Goal: Find specific page/section: Find specific page/section

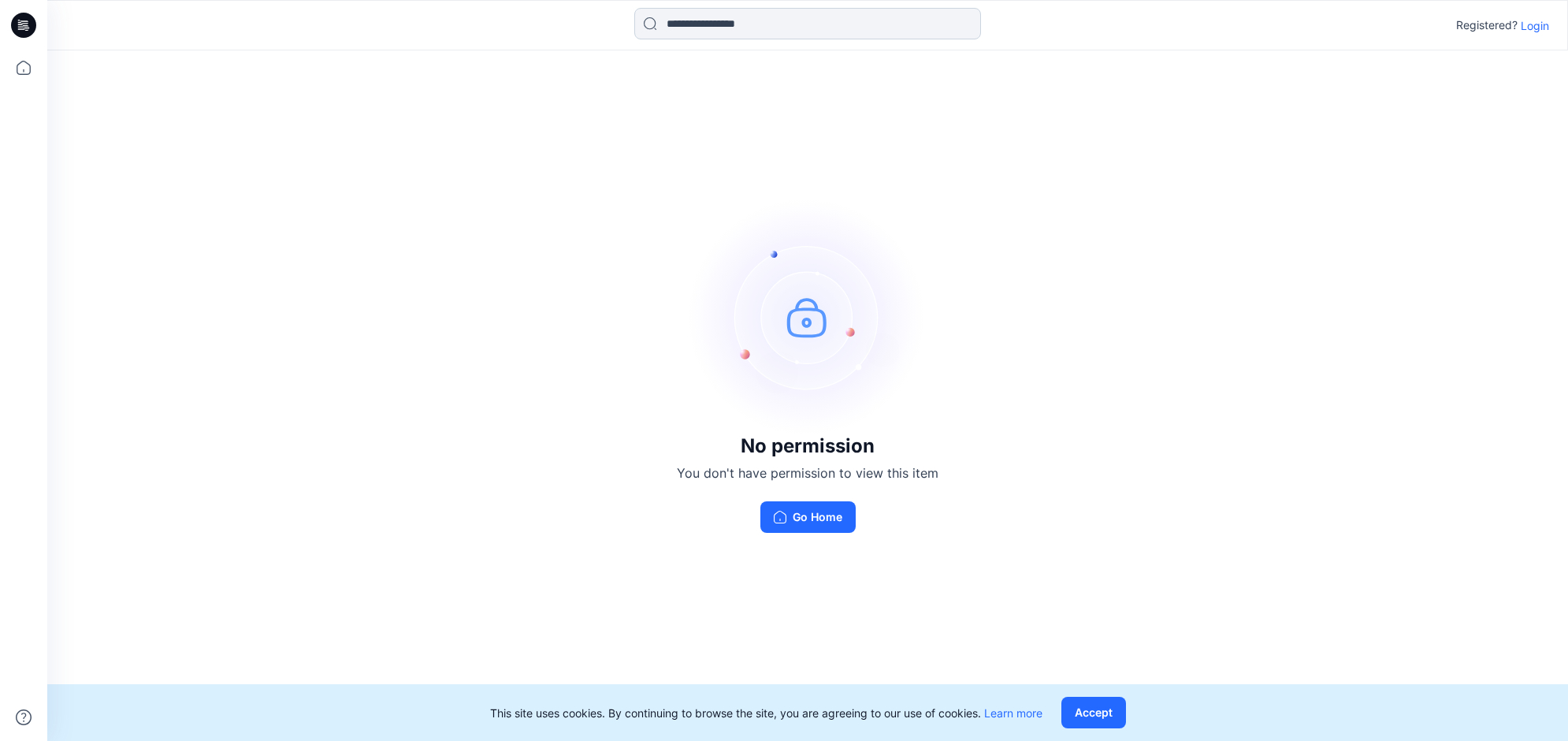
click at [691, 32] on input at bounding box center [807, 24] width 347 height 32
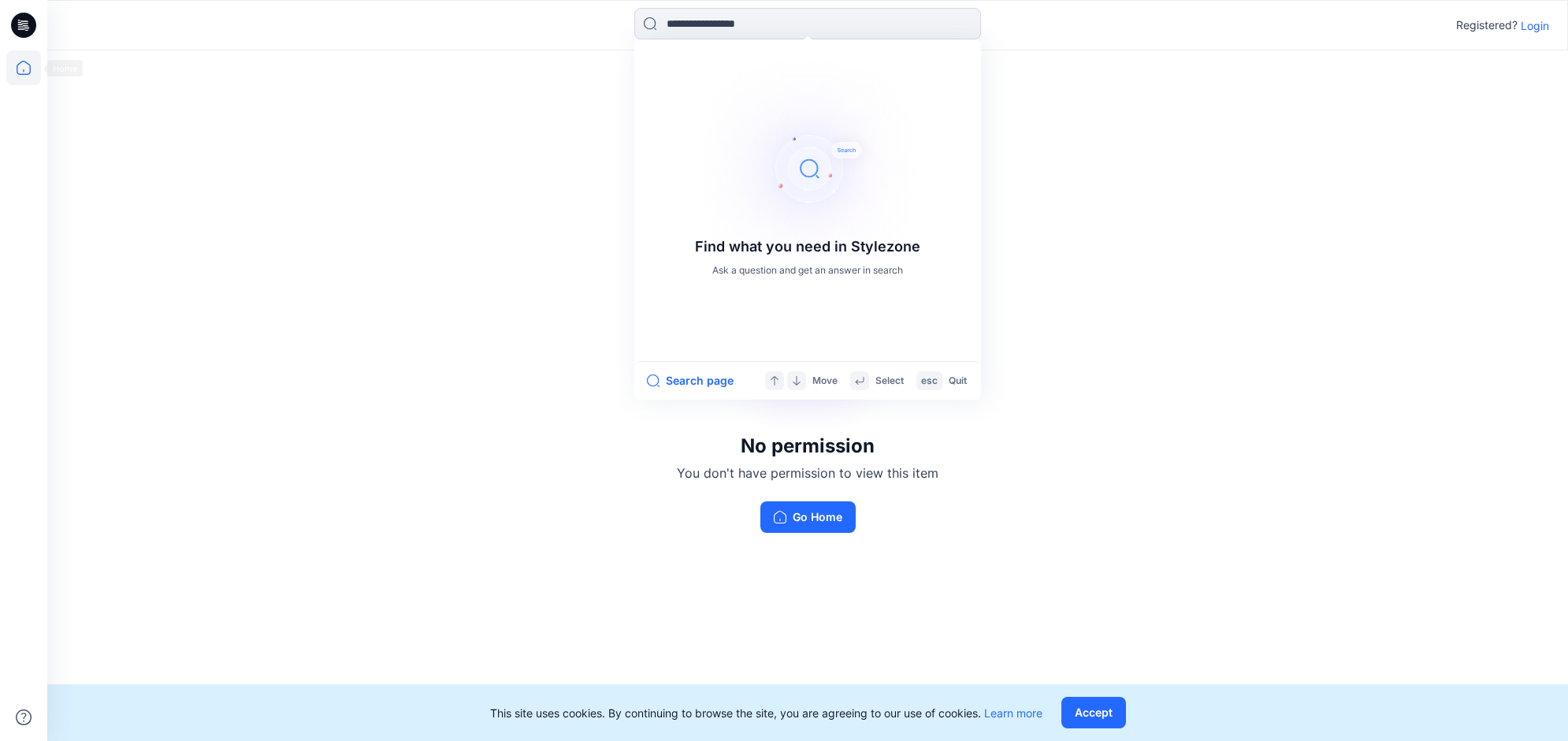
click at [26, 55] on icon at bounding box center [24, 68] width 35 height 35
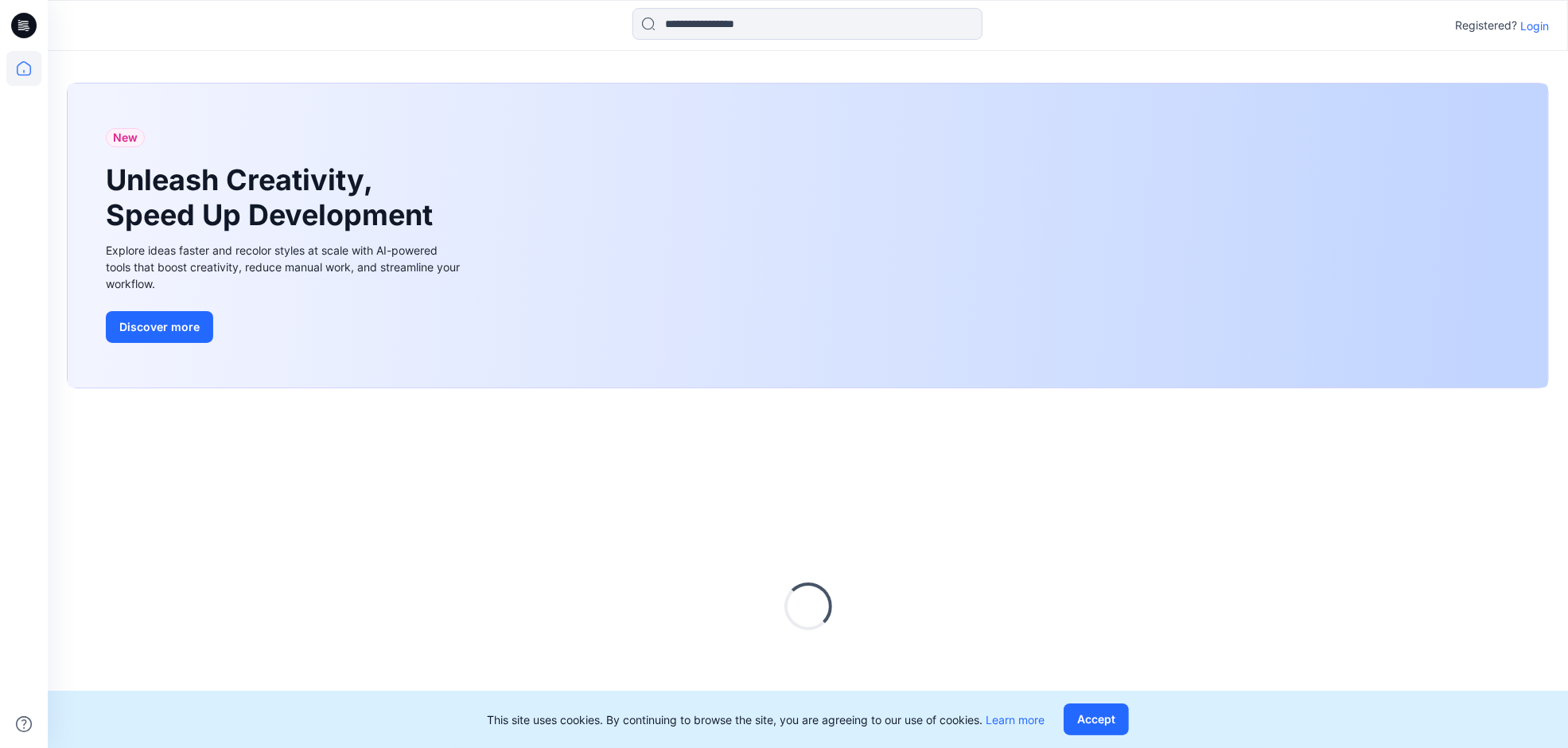
click at [1525, 25] on div "Registered? Login" at bounding box center [1502, 26] width 94 height 19
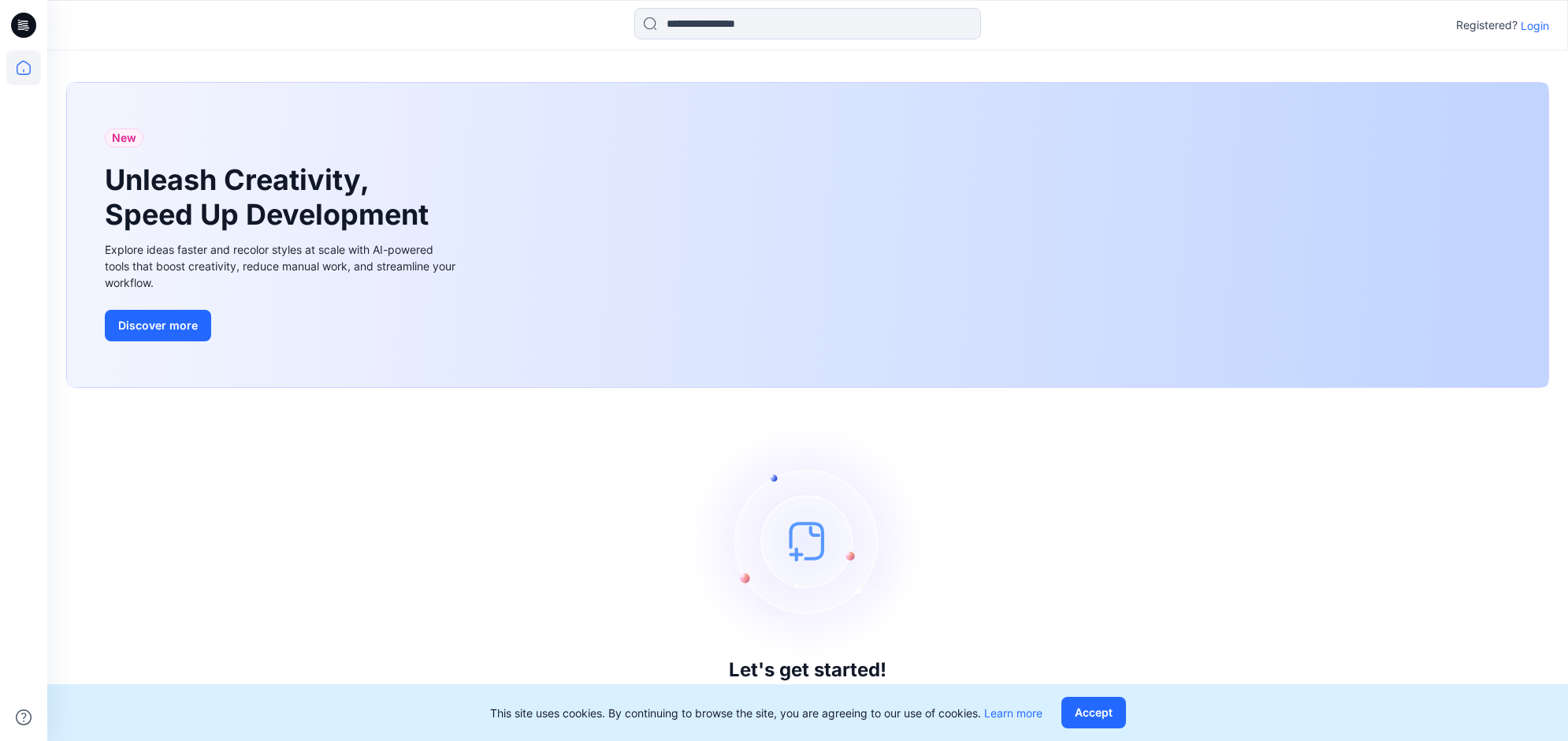
click at [1542, 26] on p "Login" at bounding box center [1535, 25] width 28 height 17
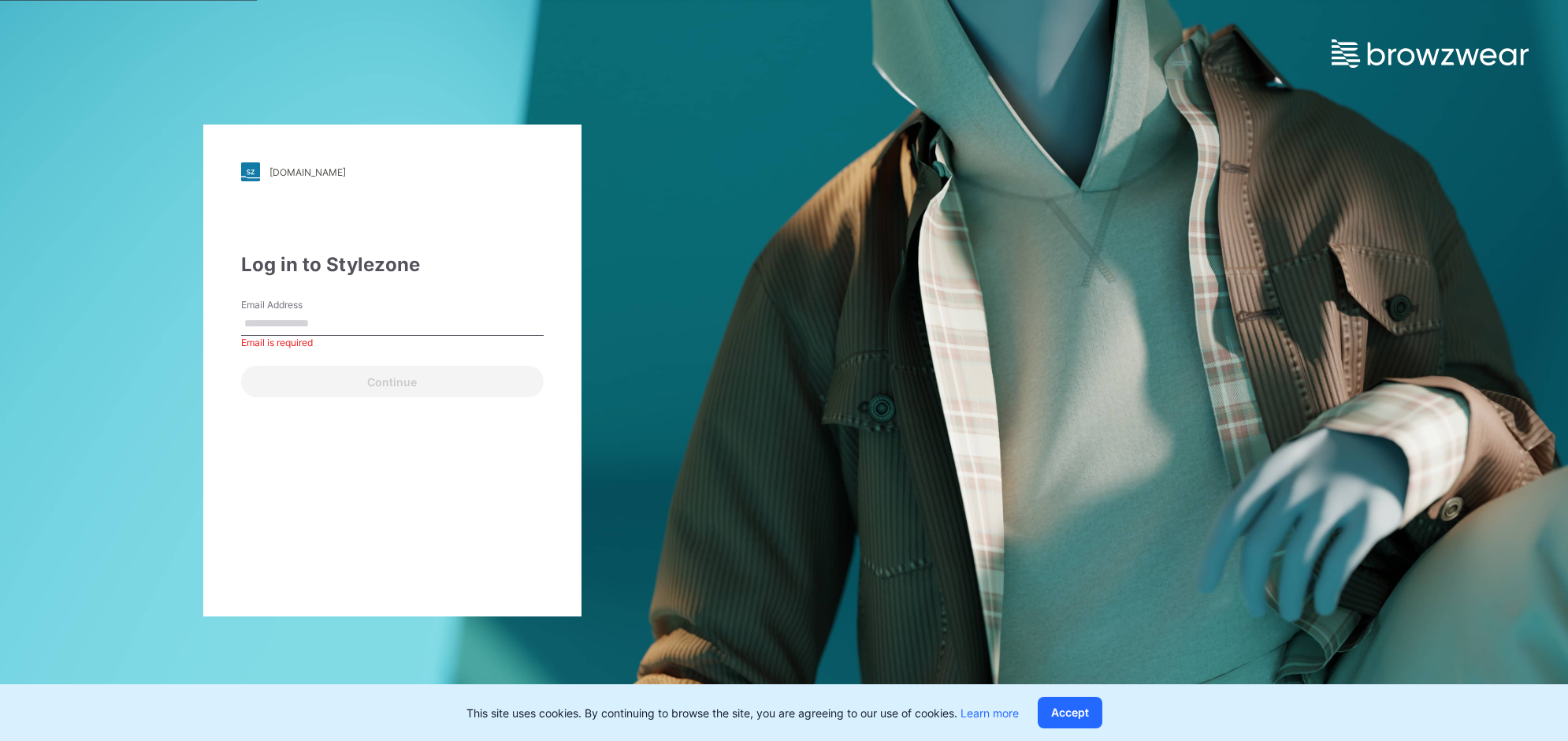
click at [328, 328] on input "Email Address" at bounding box center [392, 324] width 303 height 24
paste input "**********"
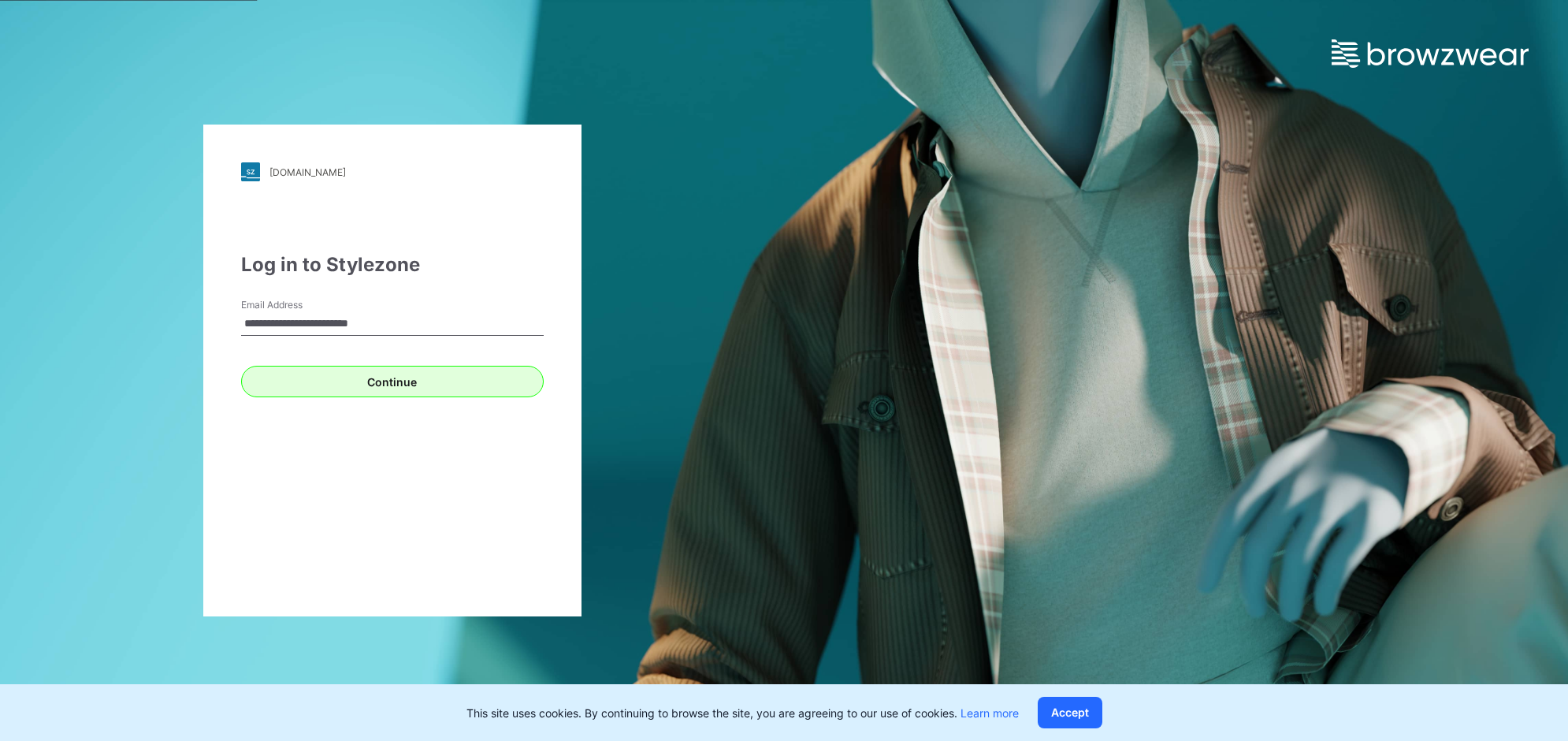
type input "**********"
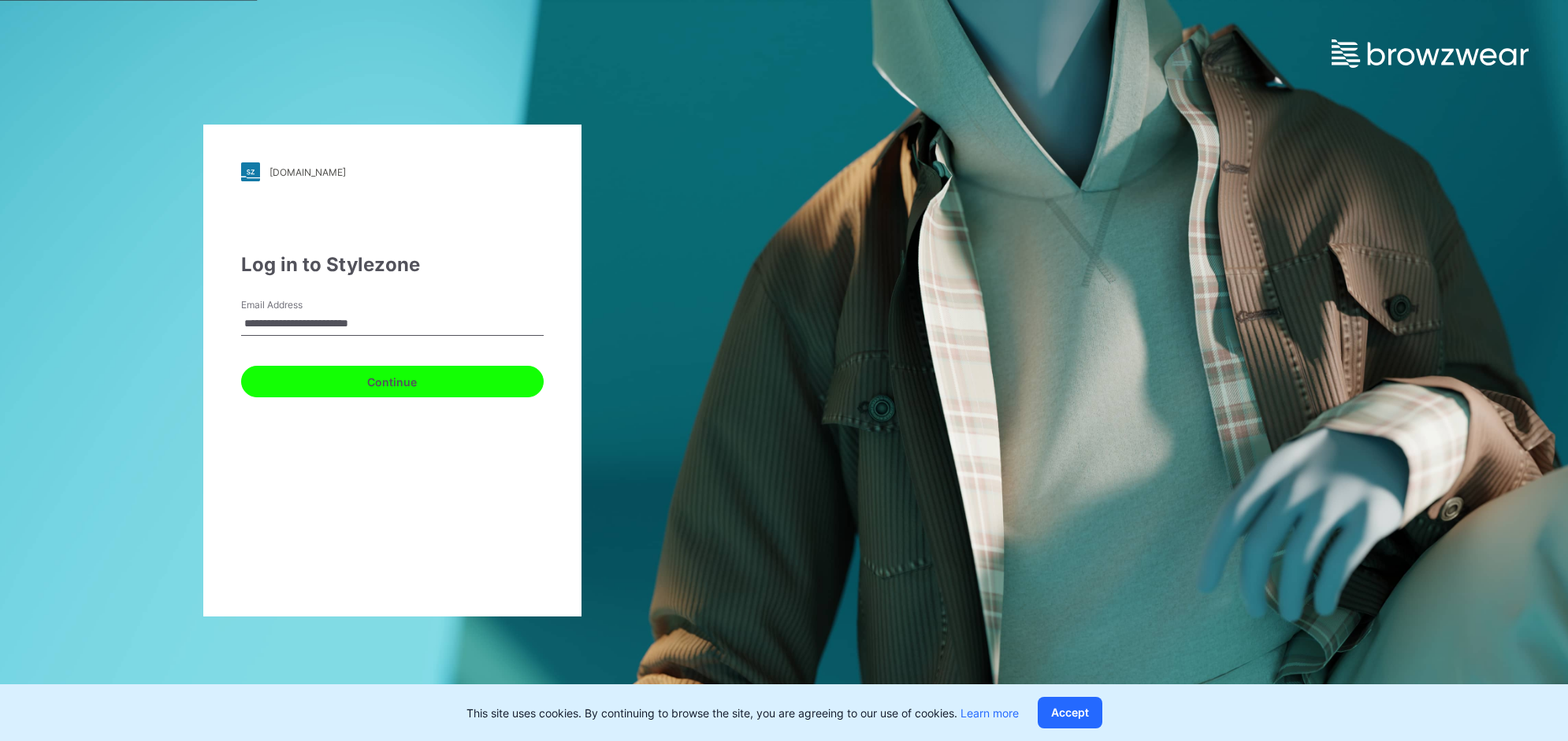
click at [283, 376] on button "Continue" at bounding box center [392, 382] width 303 height 32
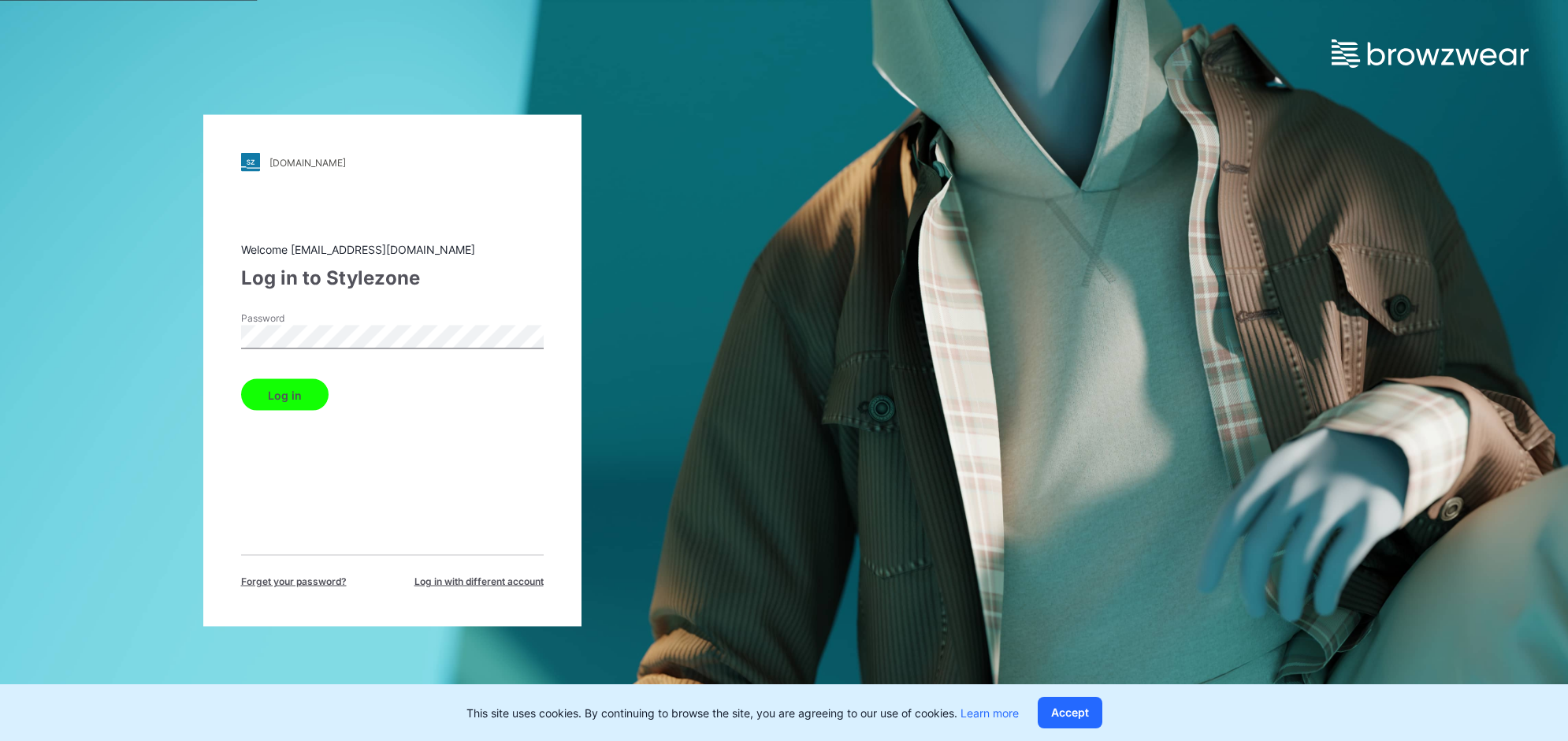
click at [268, 397] on button "Log in" at bounding box center [285, 395] width 88 height 32
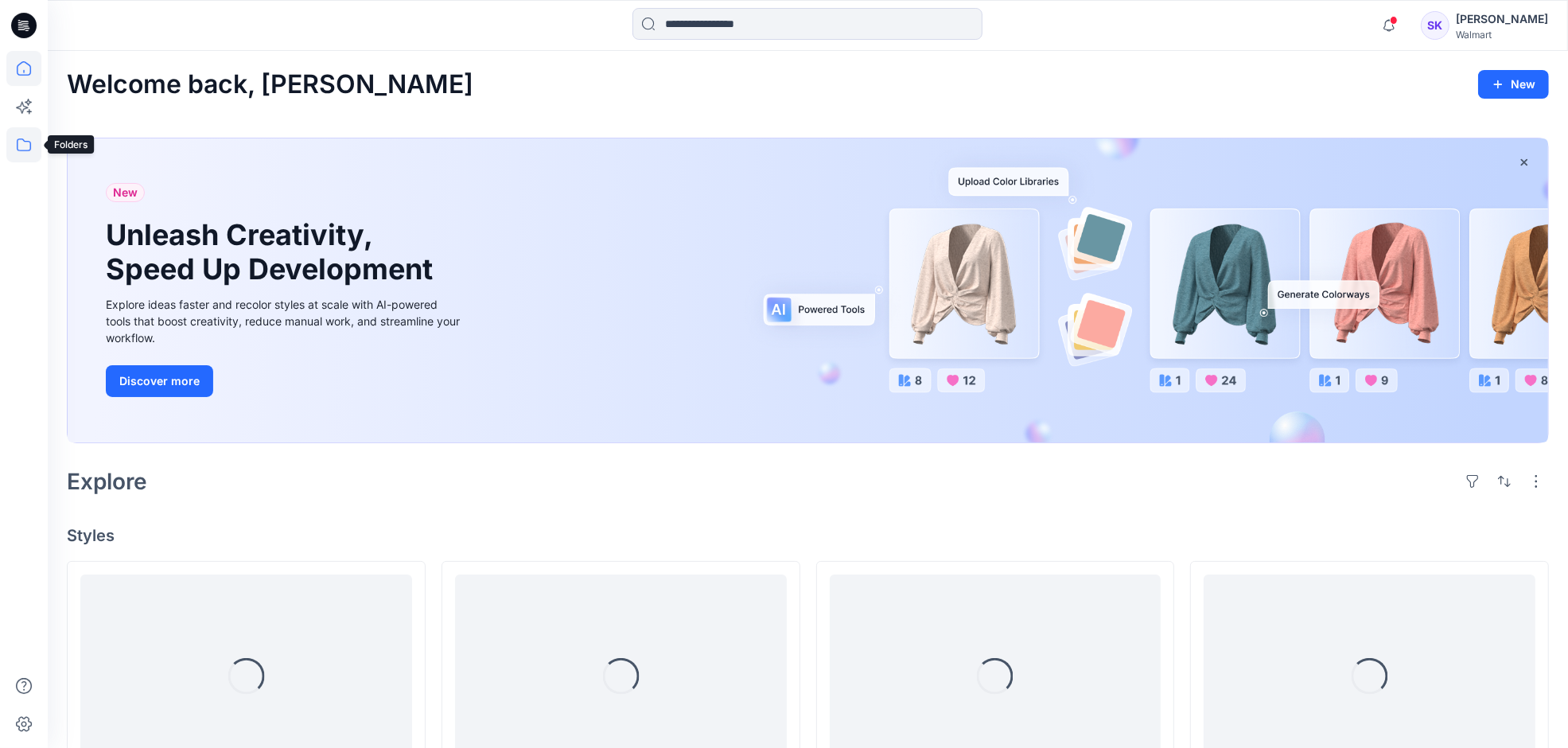
click at [21, 137] on icon at bounding box center [24, 145] width 35 height 35
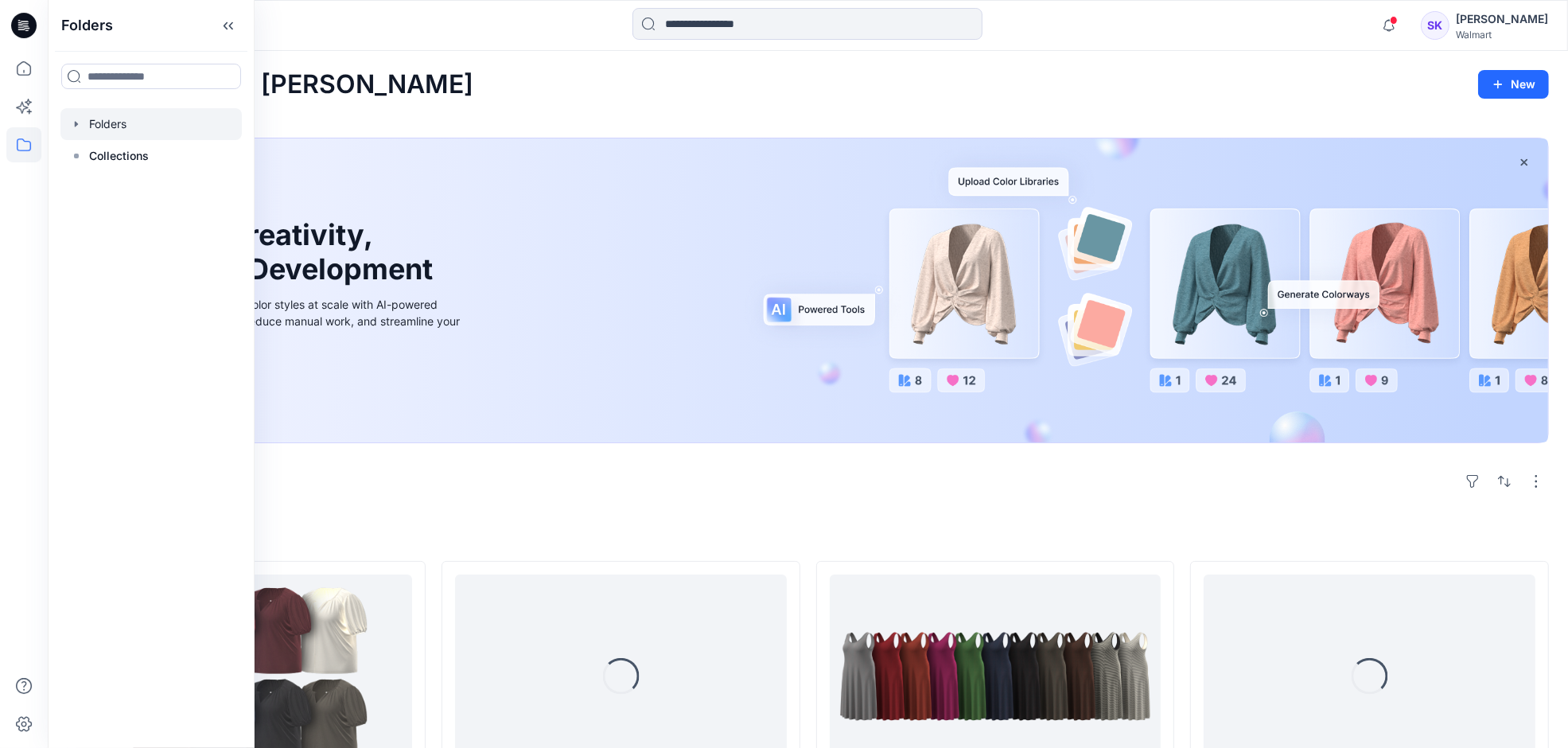
click at [128, 121] on div at bounding box center [151, 124] width 182 height 32
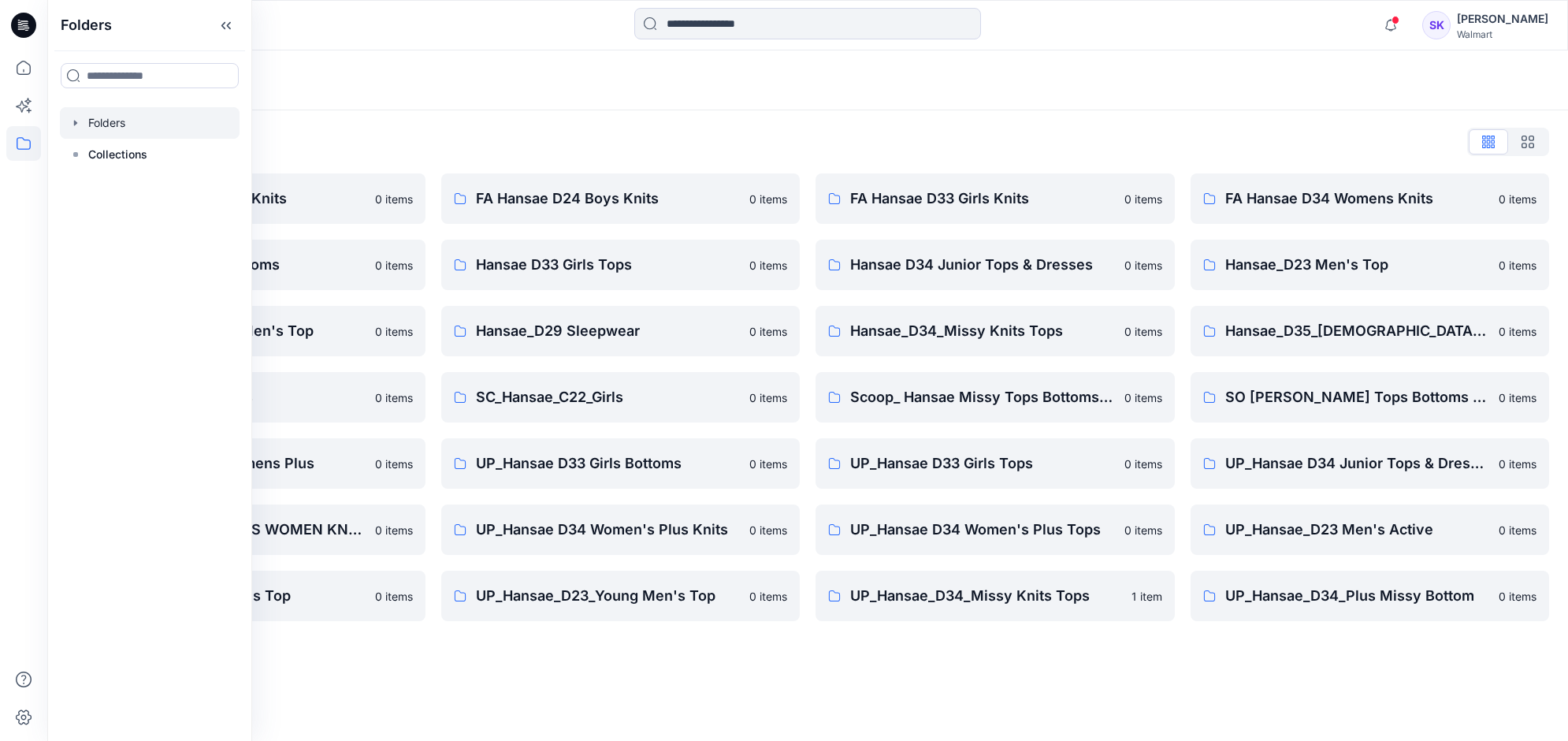
click at [75, 125] on icon "button" at bounding box center [75, 122] width 4 height 5
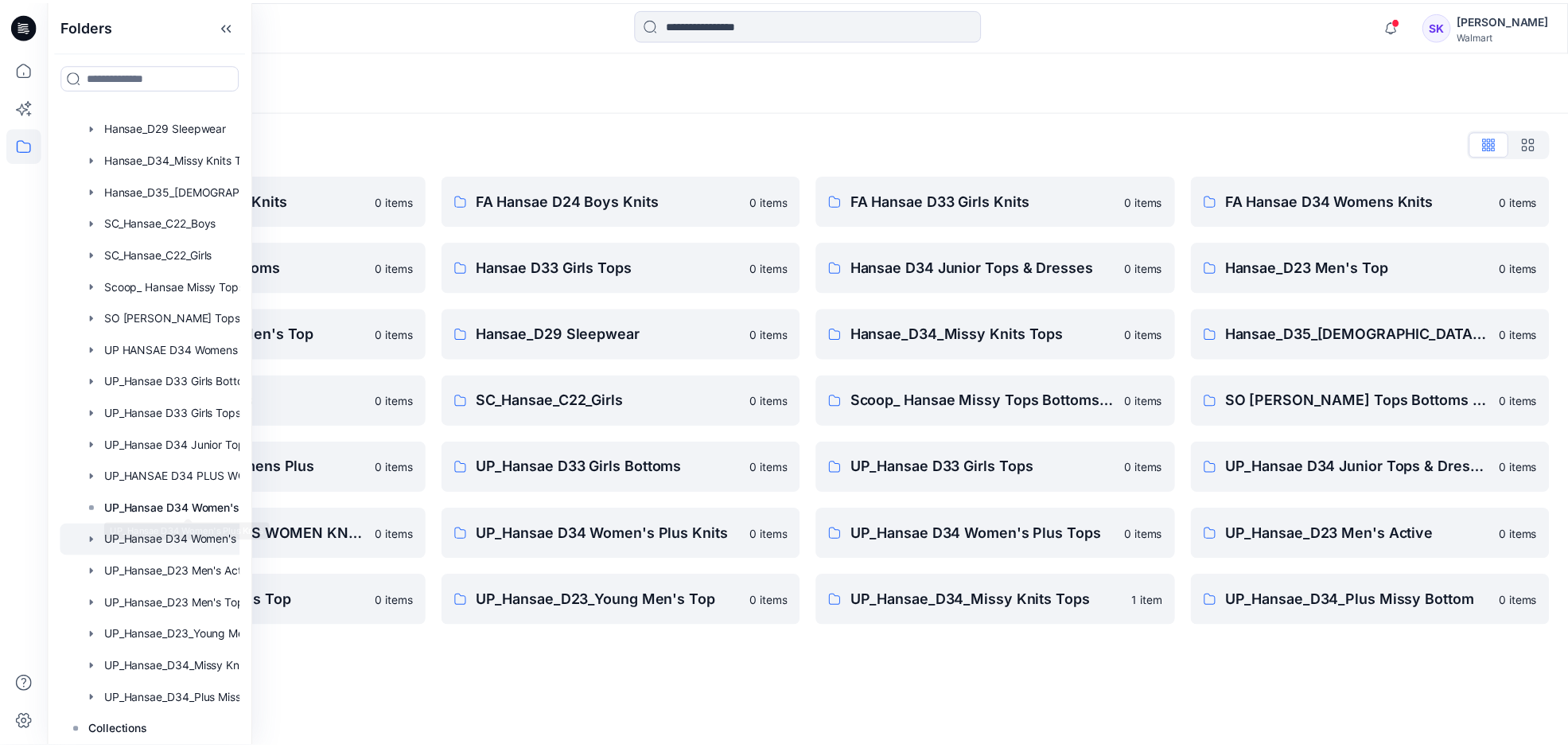
scroll to position [316, 0]
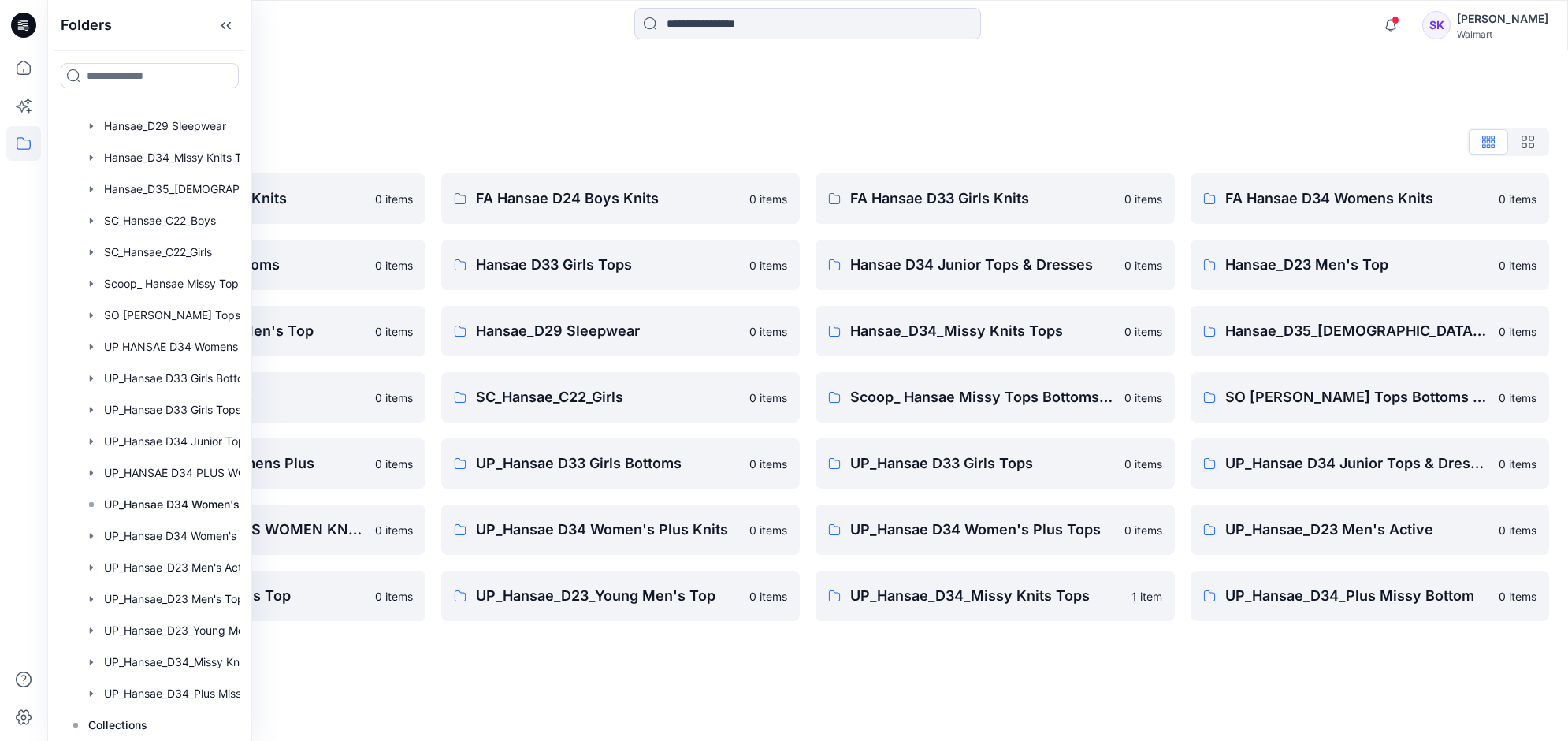
click at [639, 119] on div "Folders List FA Hansae D23 Mens Knits 0 items Hansae D33 Girls Bottoms 0 items …" at bounding box center [807, 375] width 1521 height 529
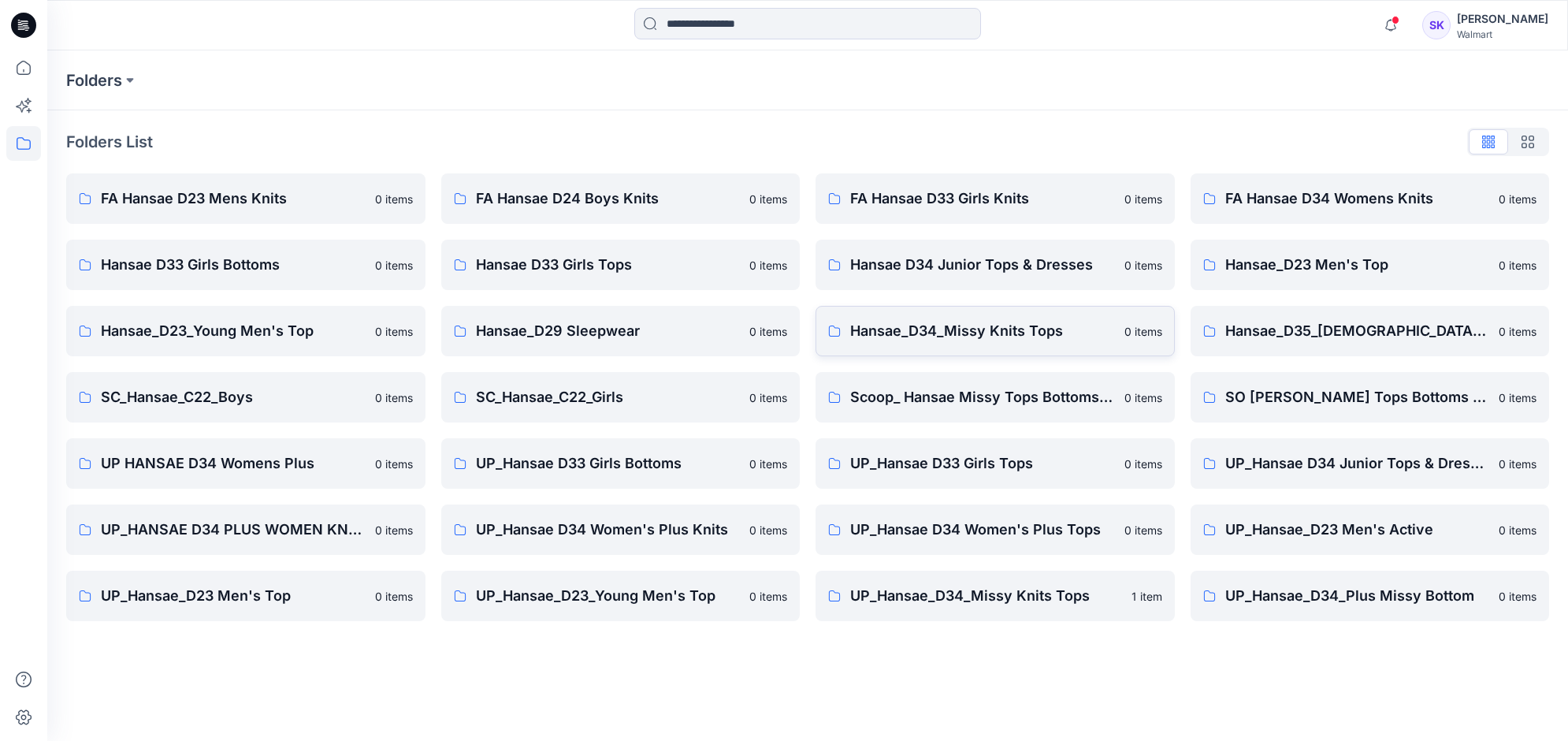
click at [984, 331] on p "Hansae_D34_Missy Knits Tops" at bounding box center [983, 331] width 265 height 22
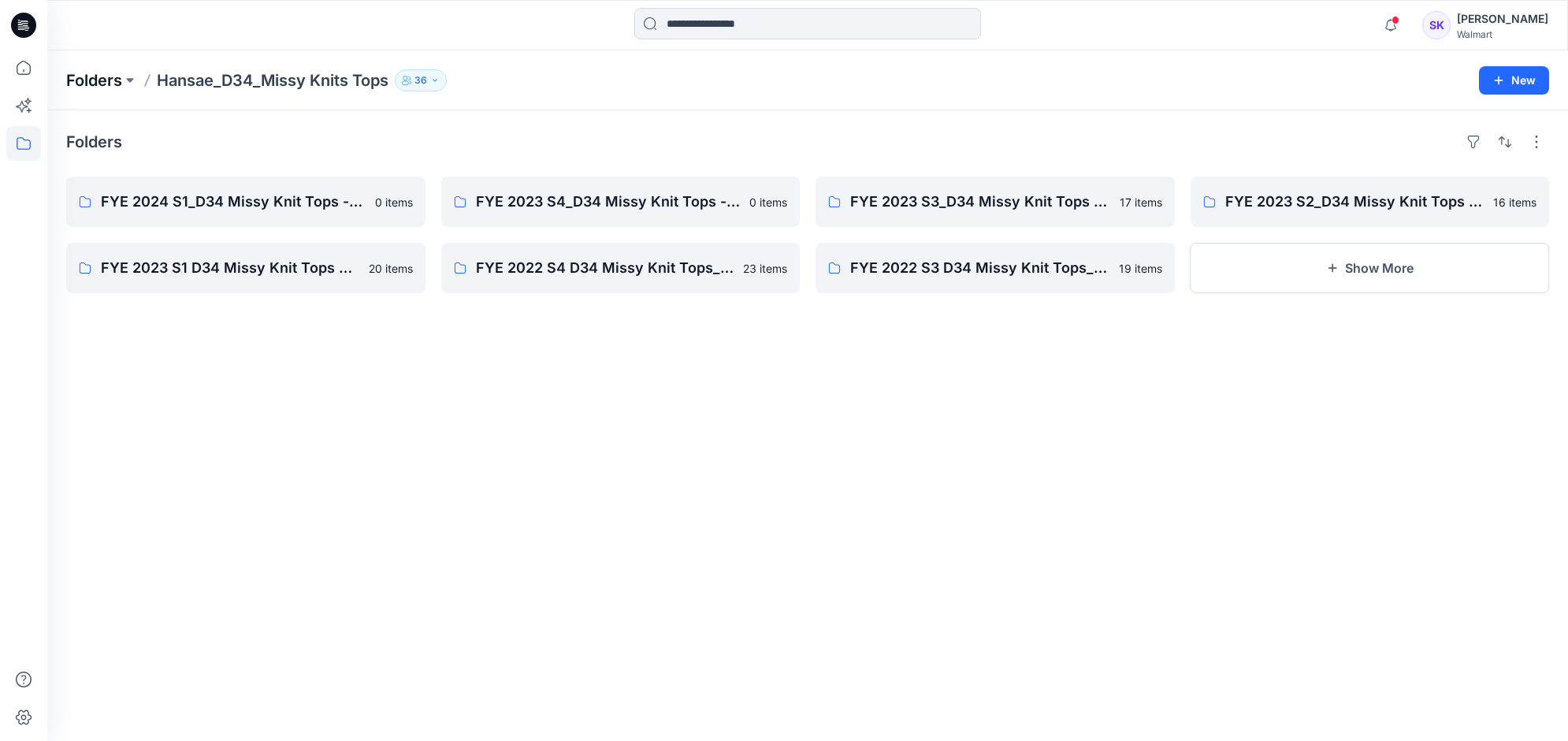
click at [111, 83] on p "Folders" at bounding box center [94, 80] width 56 height 22
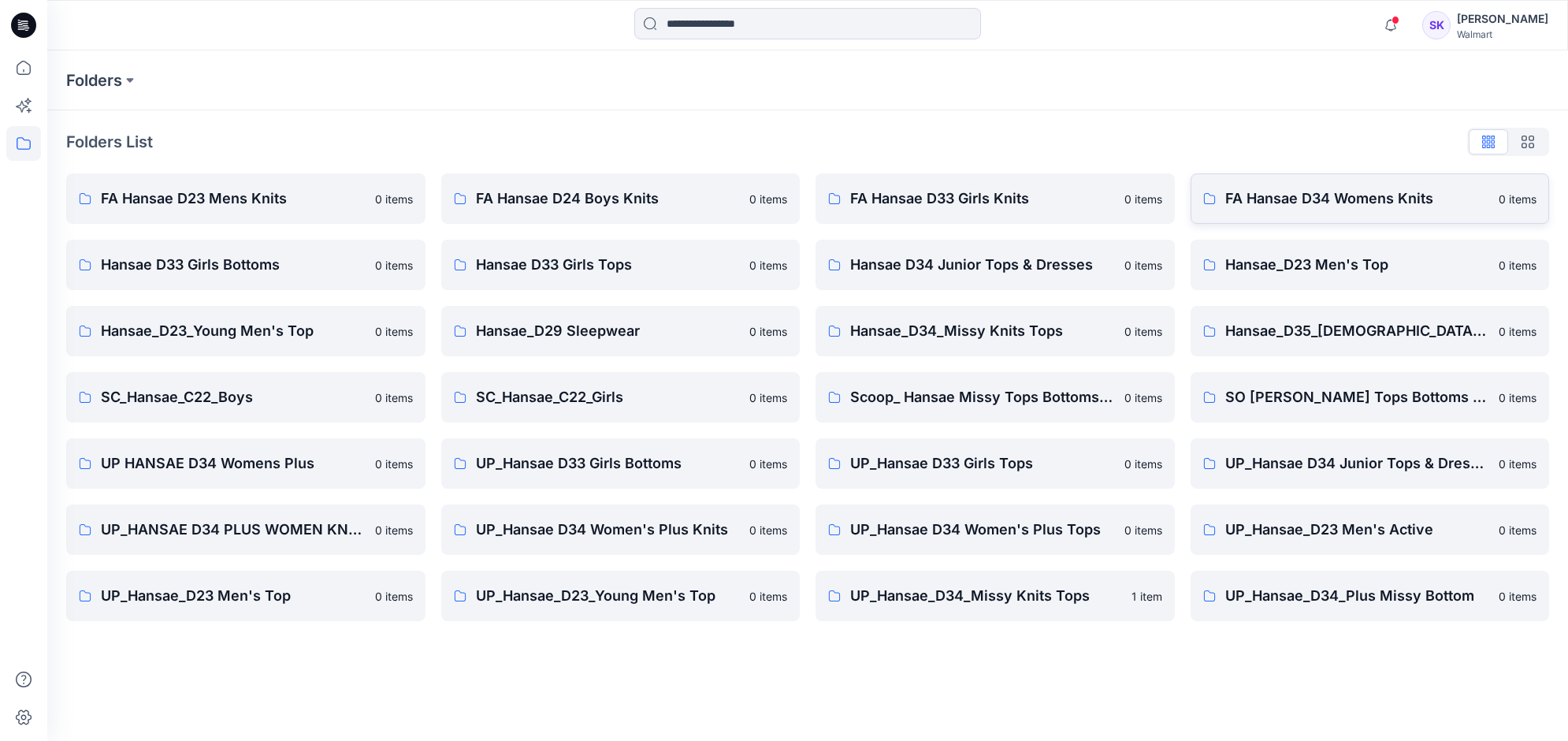
click at [1314, 190] on p "FA Hansae D34 Womens Knits" at bounding box center [1357, 198] width 265 height 22
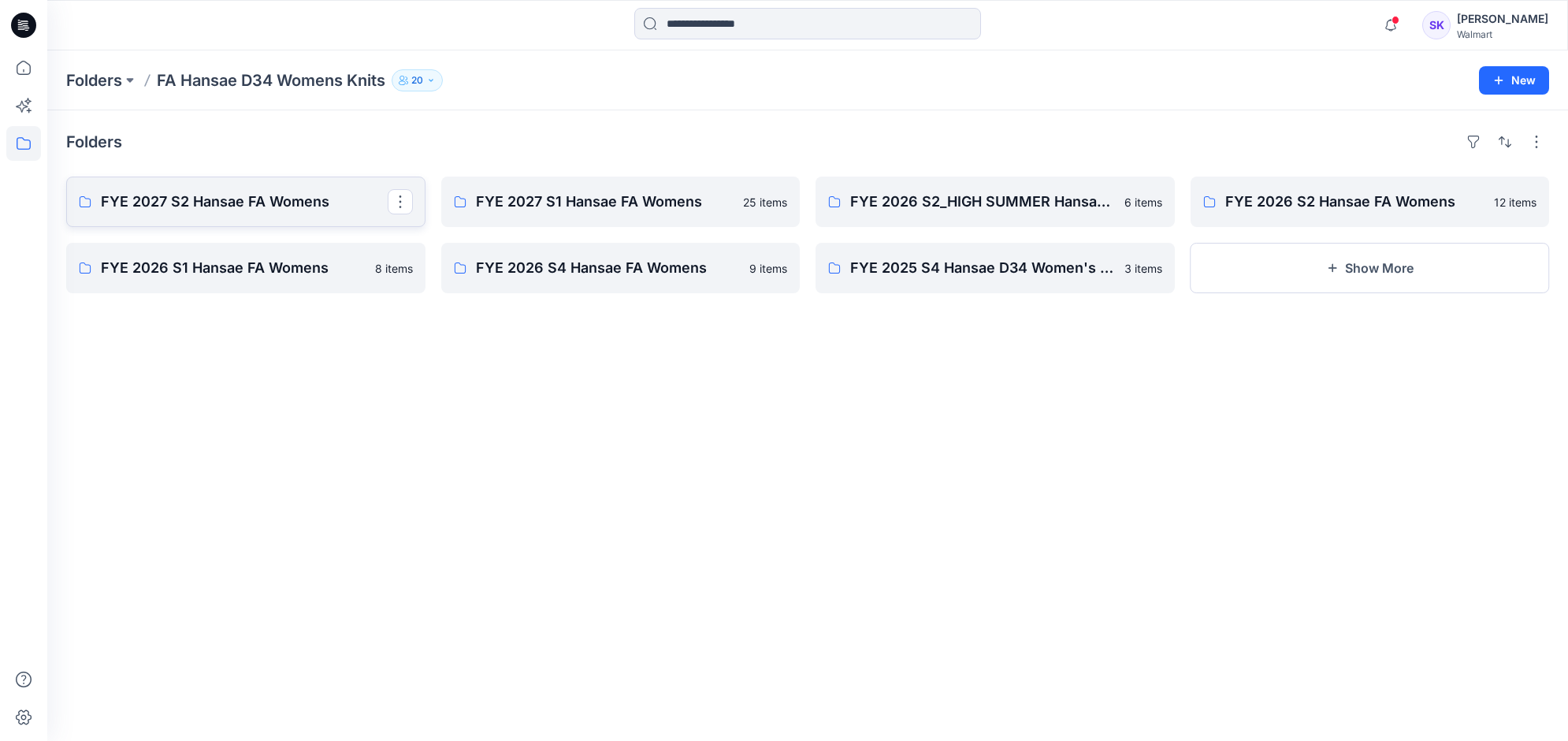
click at [285, 197] on p "FYE 2027 S2 Hansae FA Womens" at bounding box center [244, 201] width 287 height 22
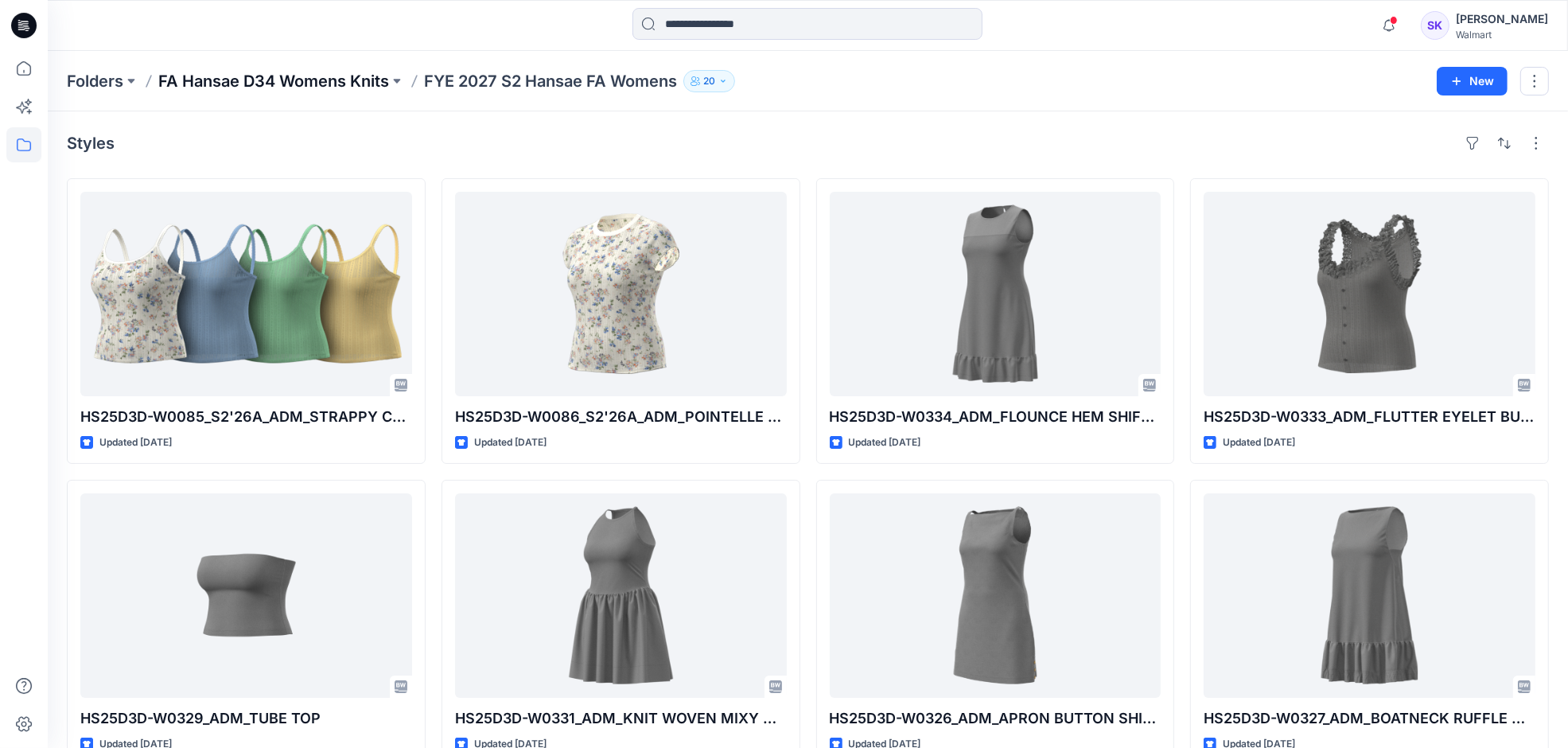
click at [331, 84] on p "FA Hansae D34 Womens Knits" at bounding box center [274, 81] width 230 height 22
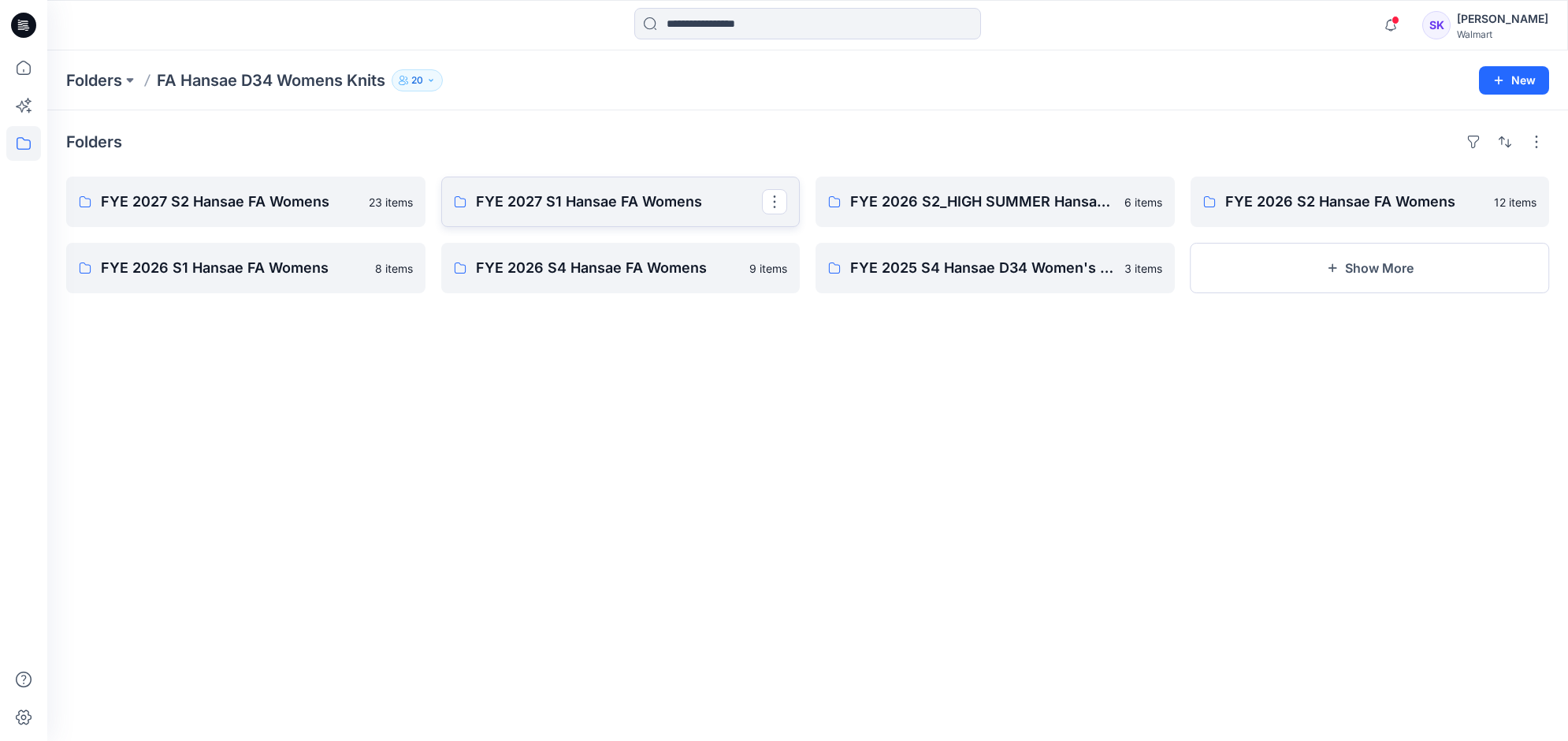
click at [576, 194] on p "FYE 2027 S1 Hansae FA Womens" at bounding box center [619, 201] width 287 height 22
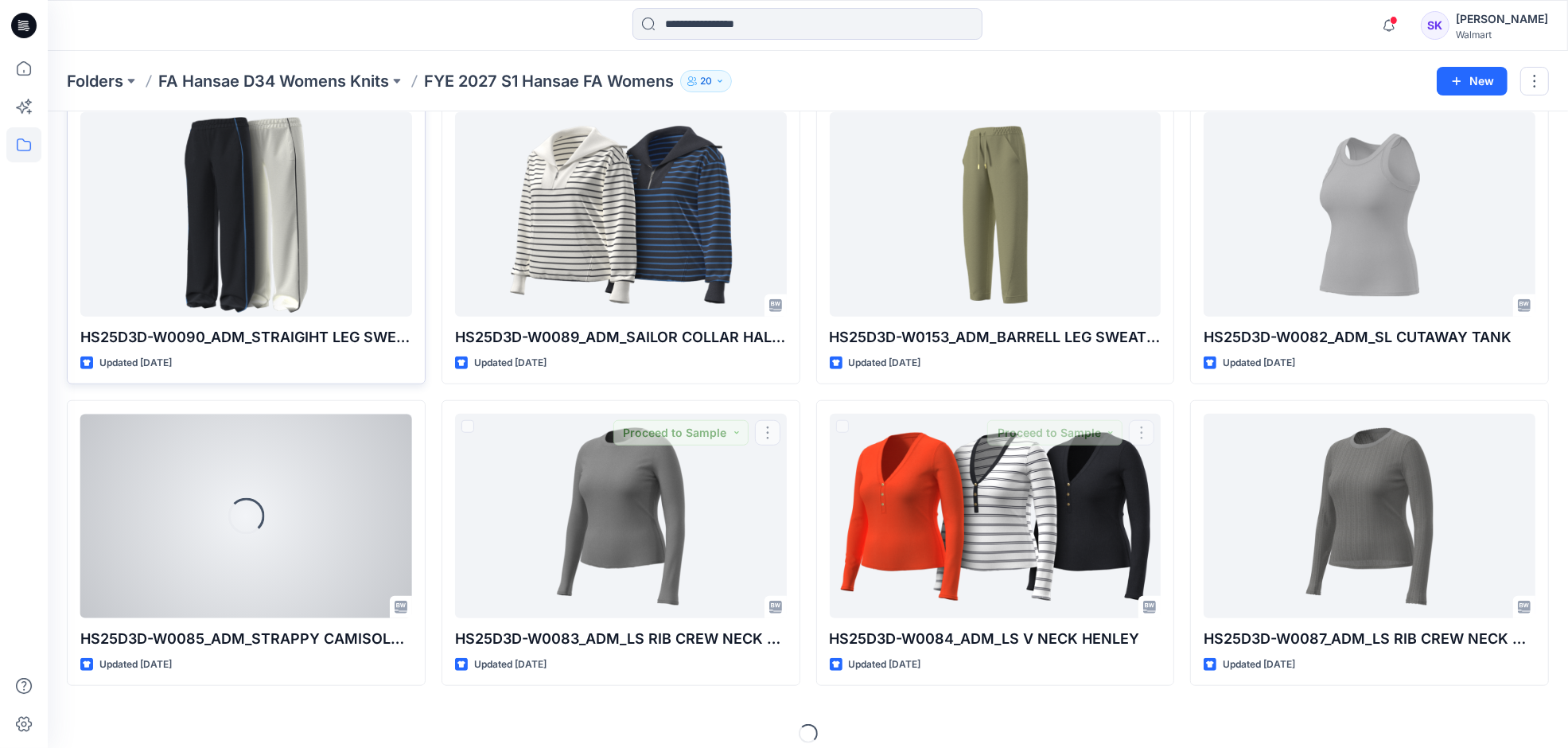
scroll to position [1291, 0]
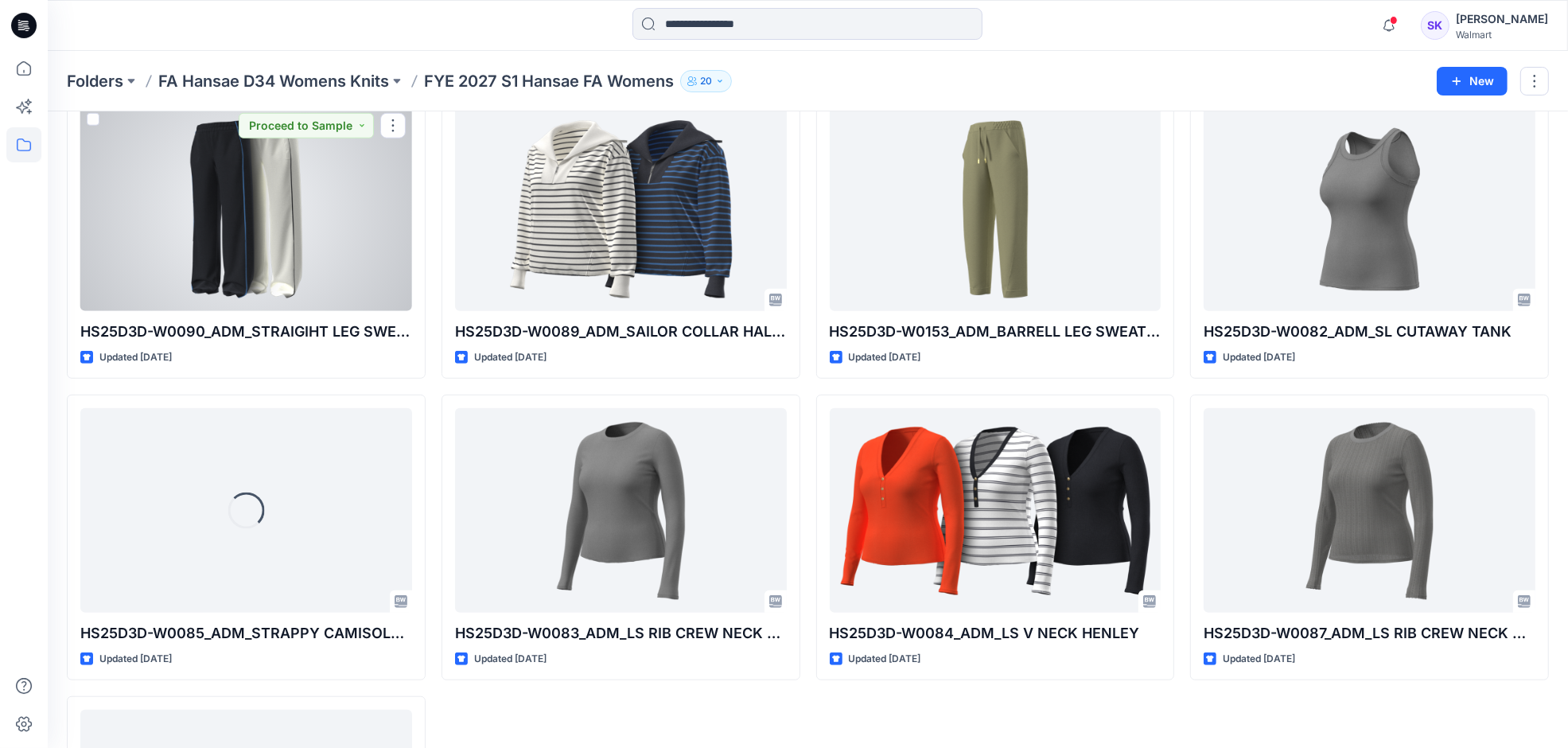
click at [198, 253] on div at bounding box center [246, 208] width 331 height 205
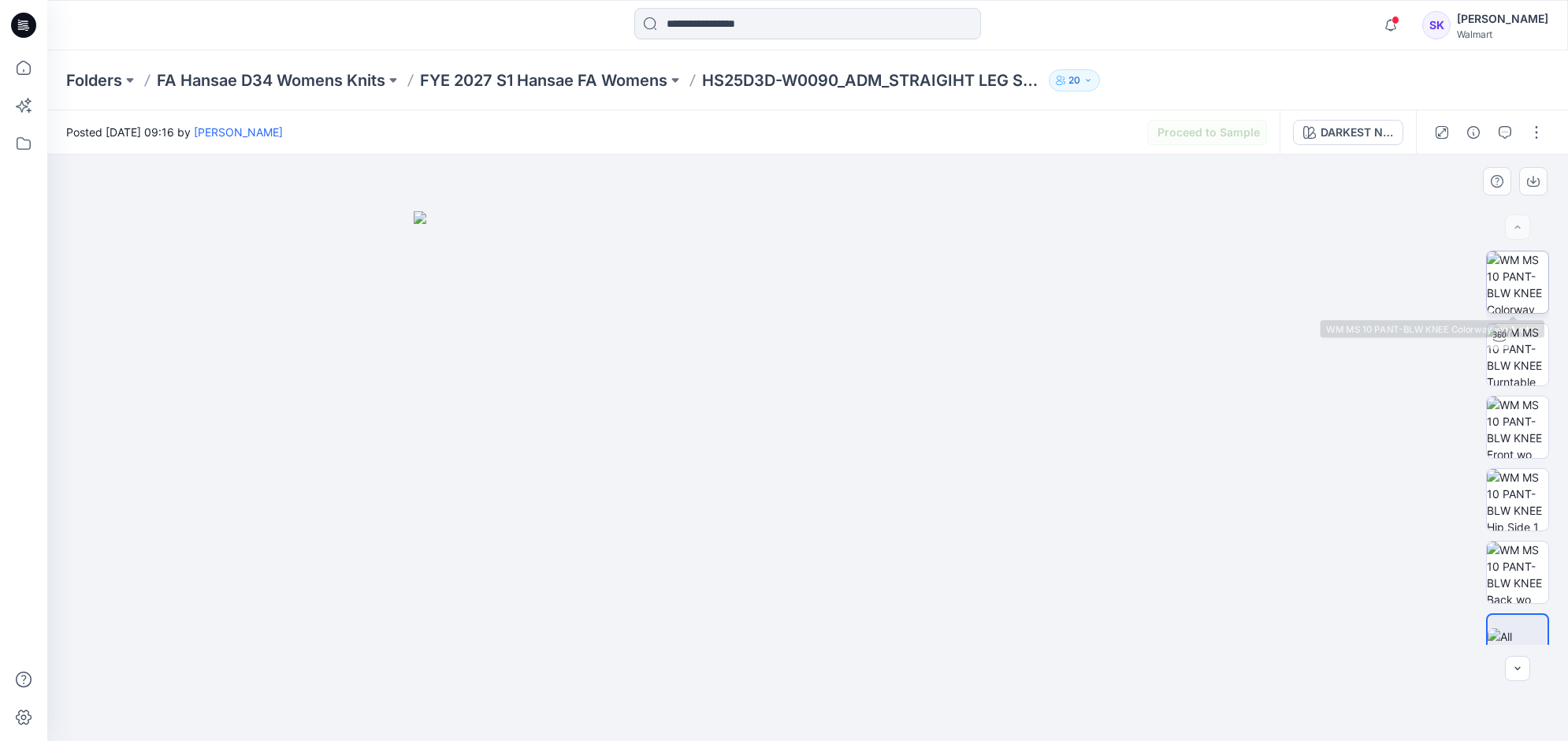
click at [1534, 267] on img at bounding box center [1517, 282] width 61 height 61
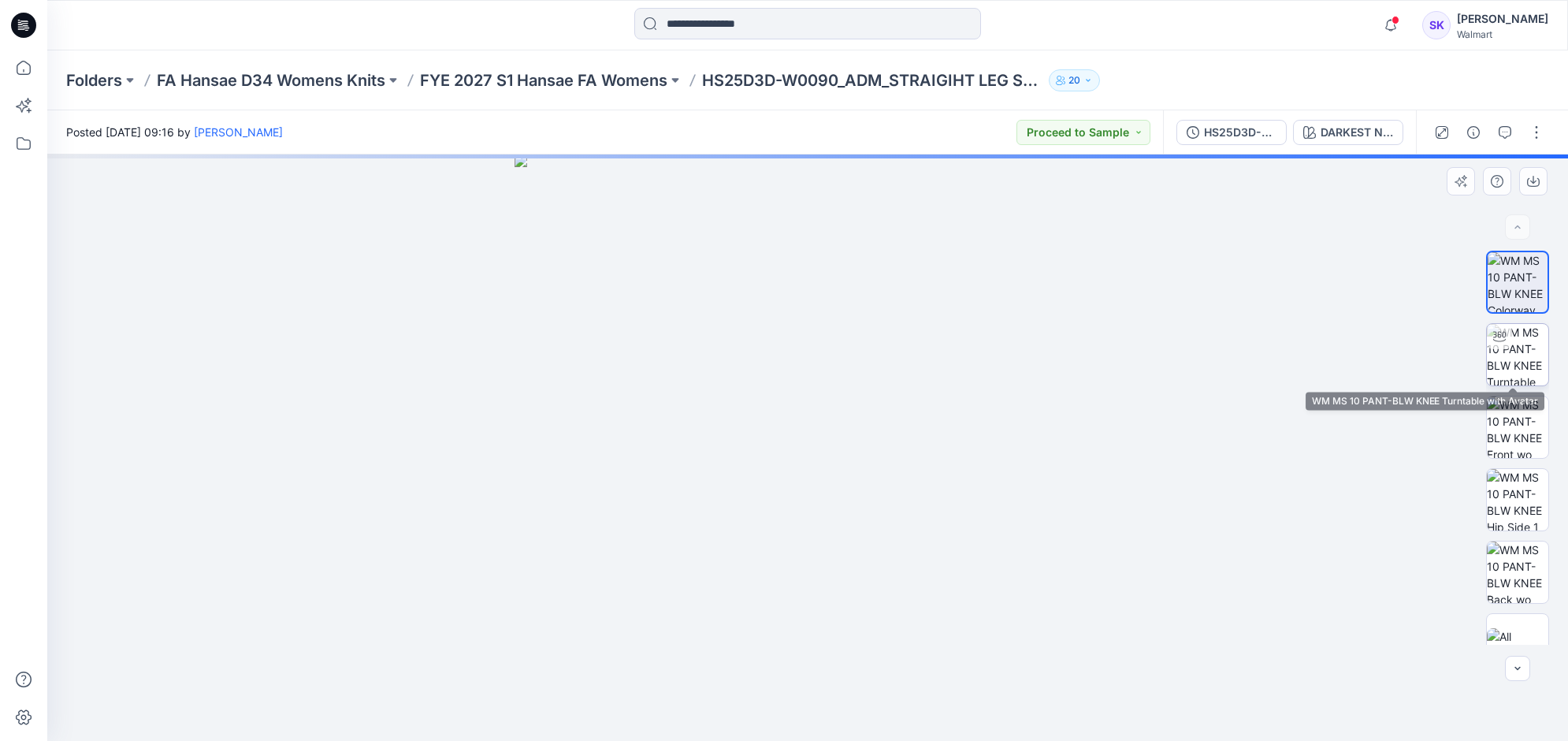
click at [1519, 334] on img at bounding box center [1517, 355] width 61 height 61
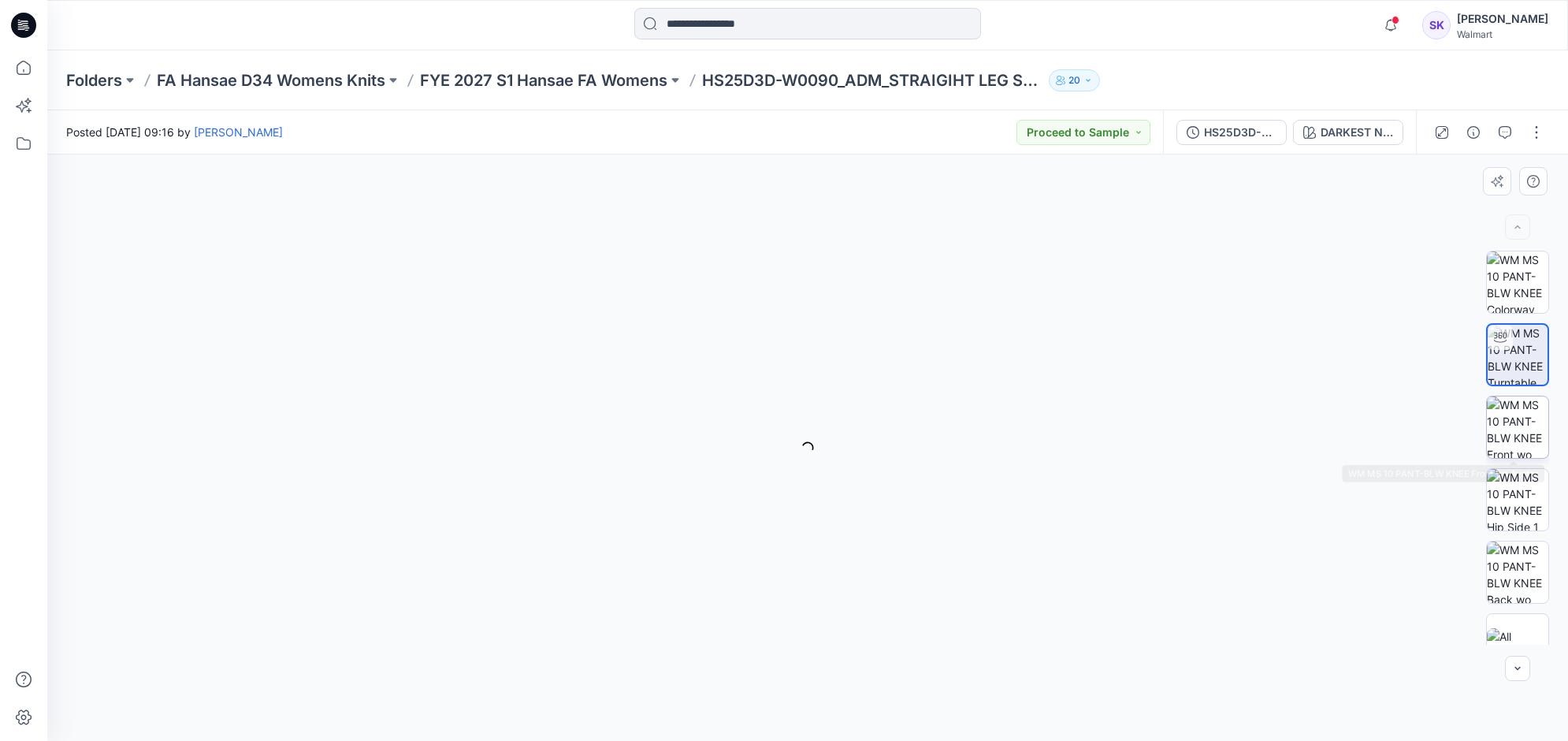
click at [1529, 424] on img at bounding box center [1517, 428] width 61 height 61
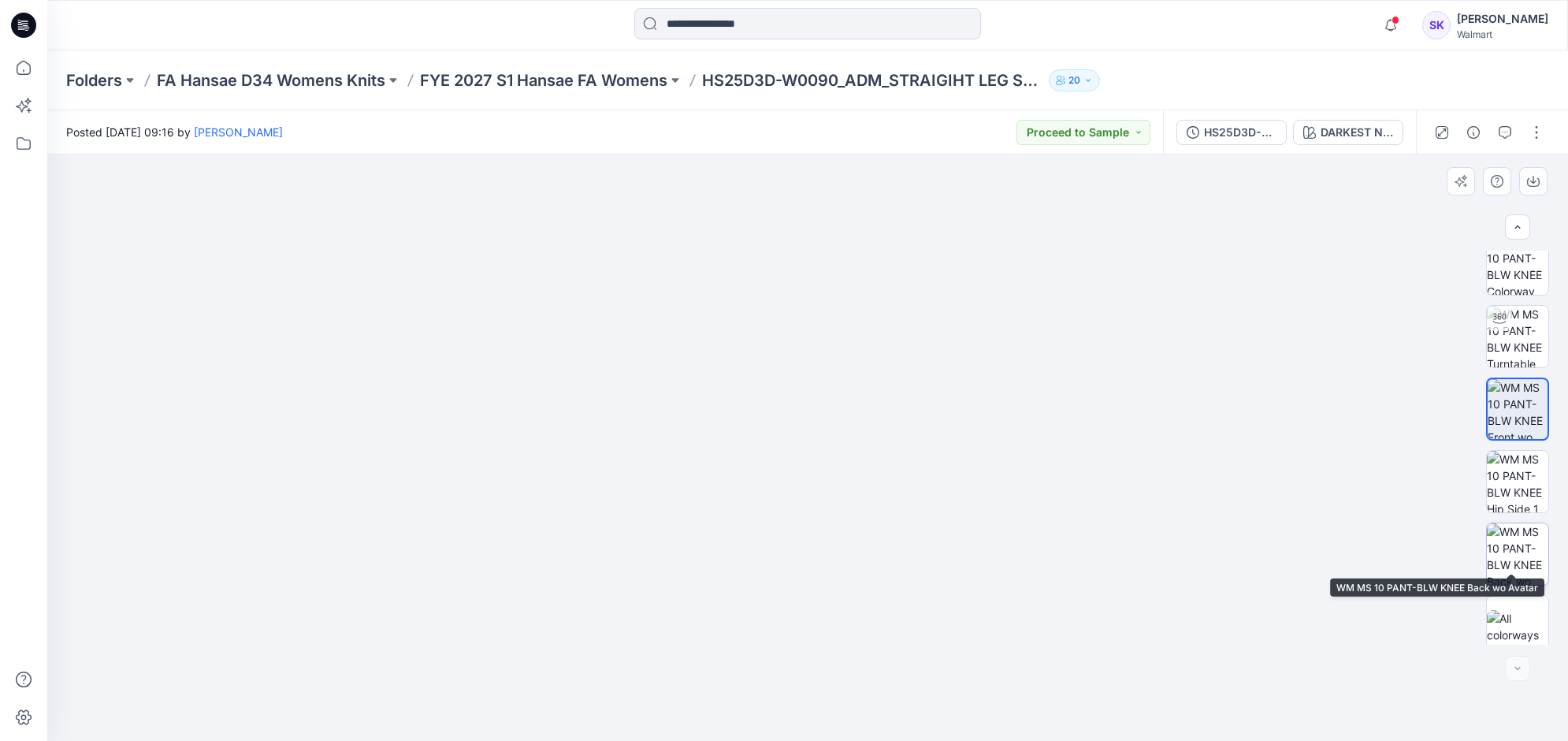
scroll to position [32, 0]
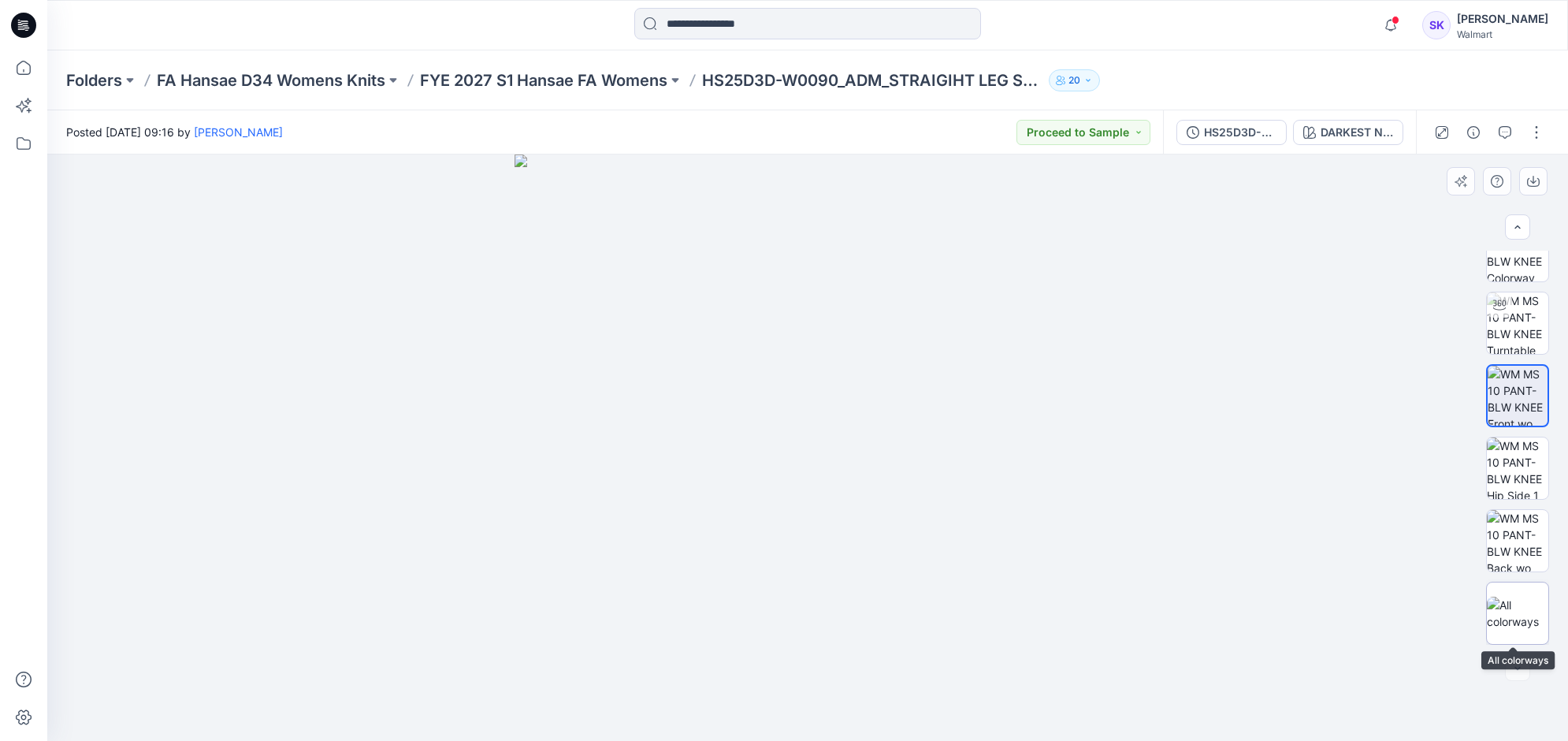
click at [1514, 609] on img at bounding box center [1517, 614] width 61 height 33
click at [1511, 558] on img at bounding box center [1517, 541] width 61 height 61
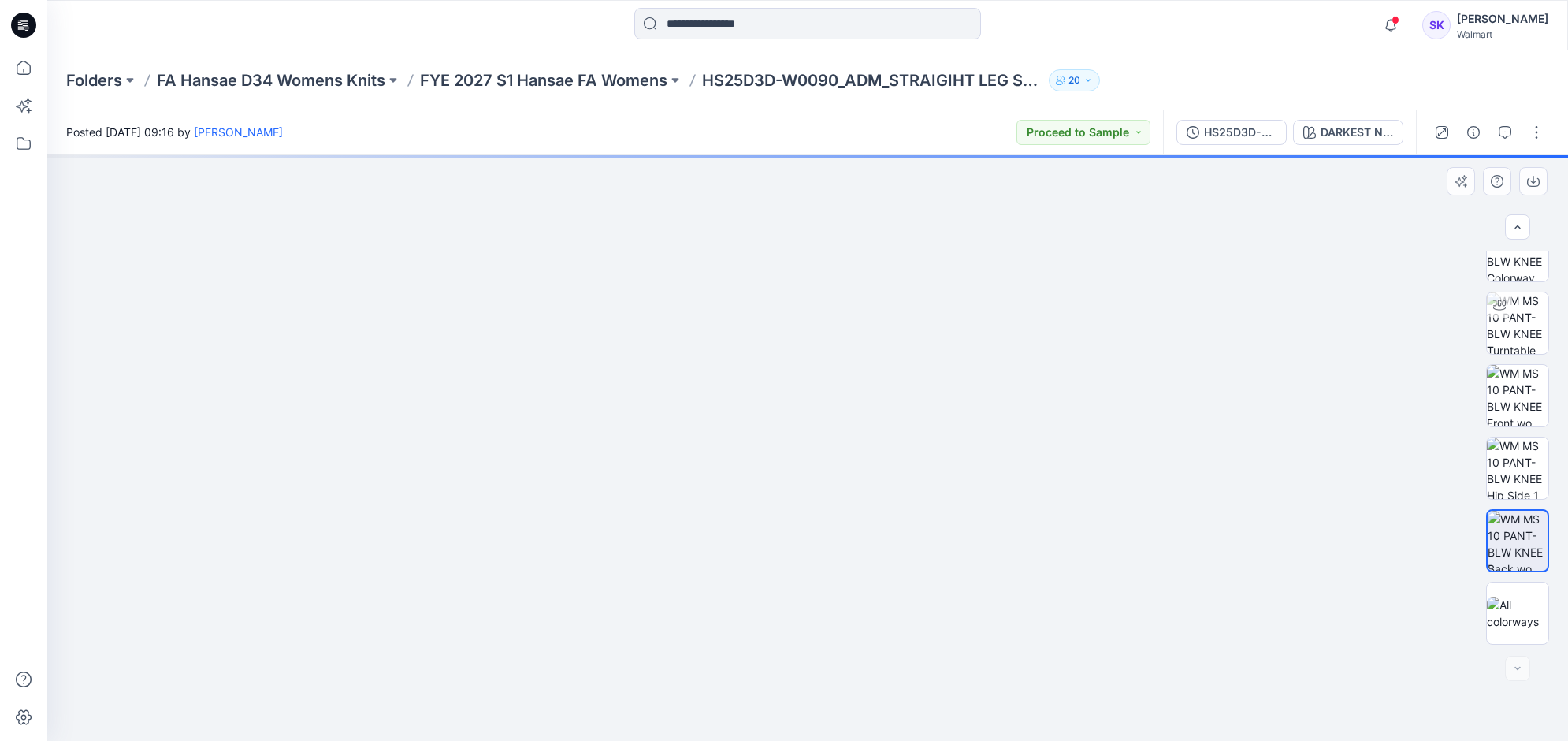
click at [1501, 503] on div at bounding box center [1518, 448] width 63 height 394
click at [1518, 445] on img at bounding box center [1517, 468] width 61 height 61
click at [1534, 514] on img at bounding box center [1517, 541] width 61 height 61
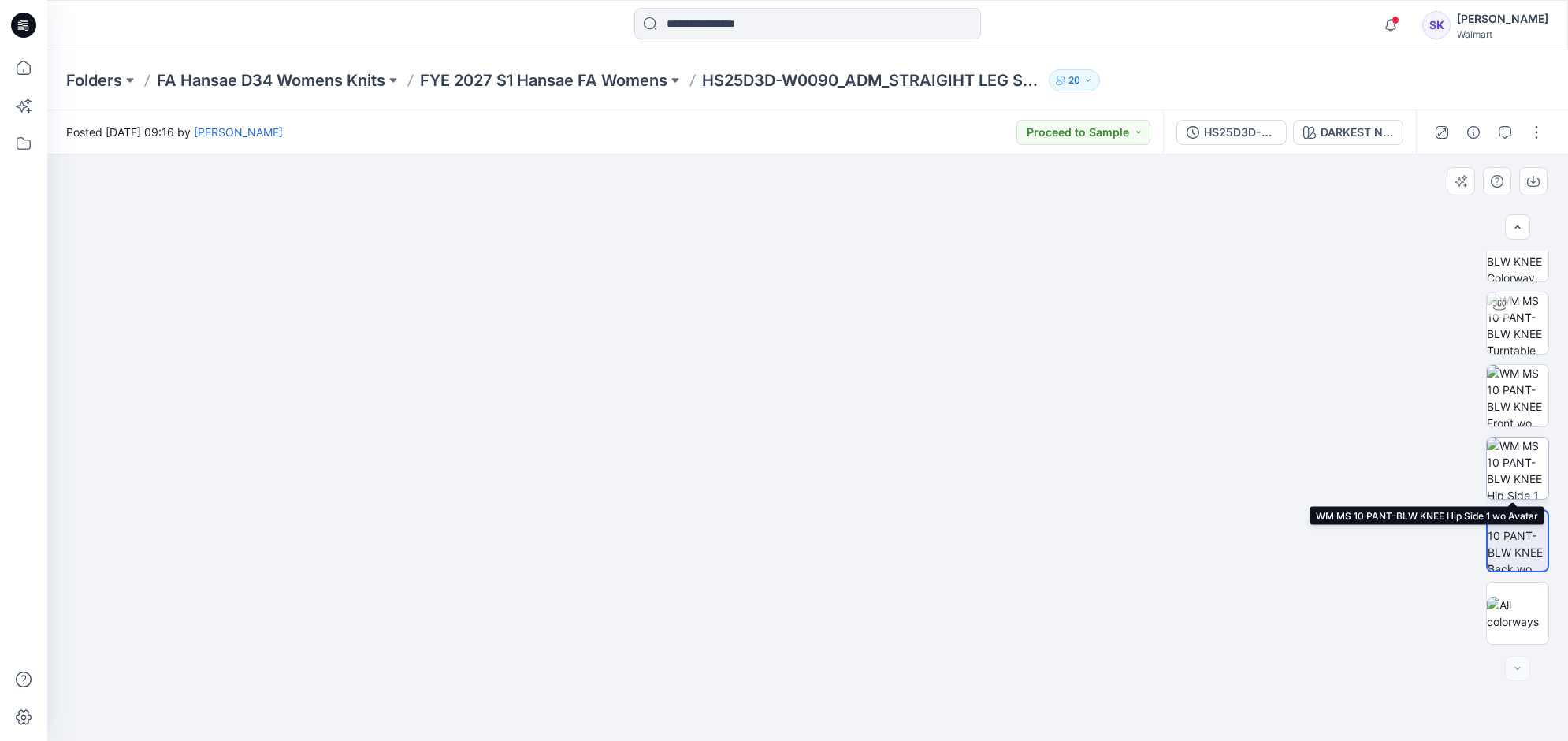
click at [1525, 478] on img at bounding box center [1517, 468] width 61 height 61
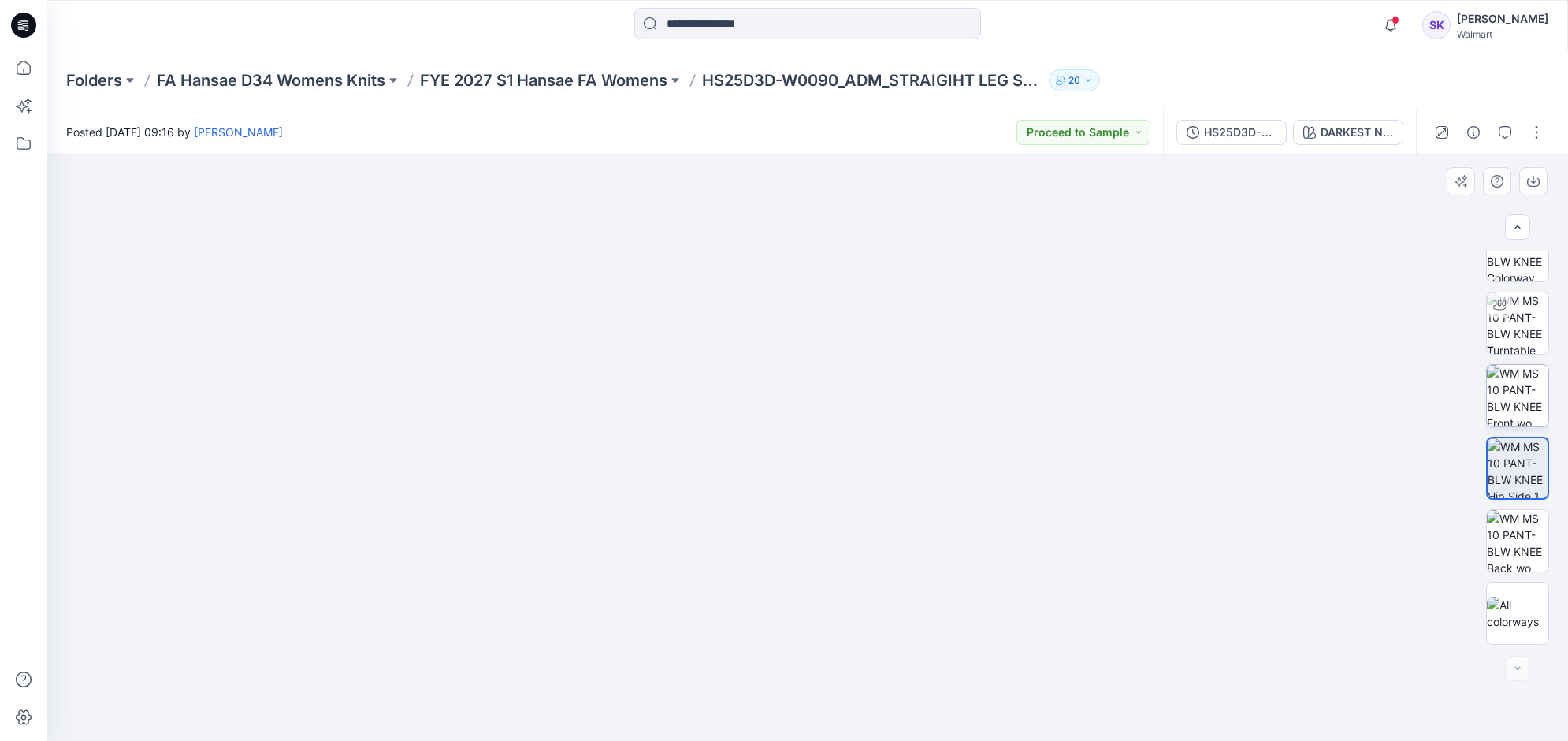
click at [1518, 416] on img at bounding box center [1517, 396] width 61 height 61
click at [1539, 174] on button "button" at bounding box center [1533, 181] width 28 height 28
